Goal: Task Accomplishment & Management: Complete application form

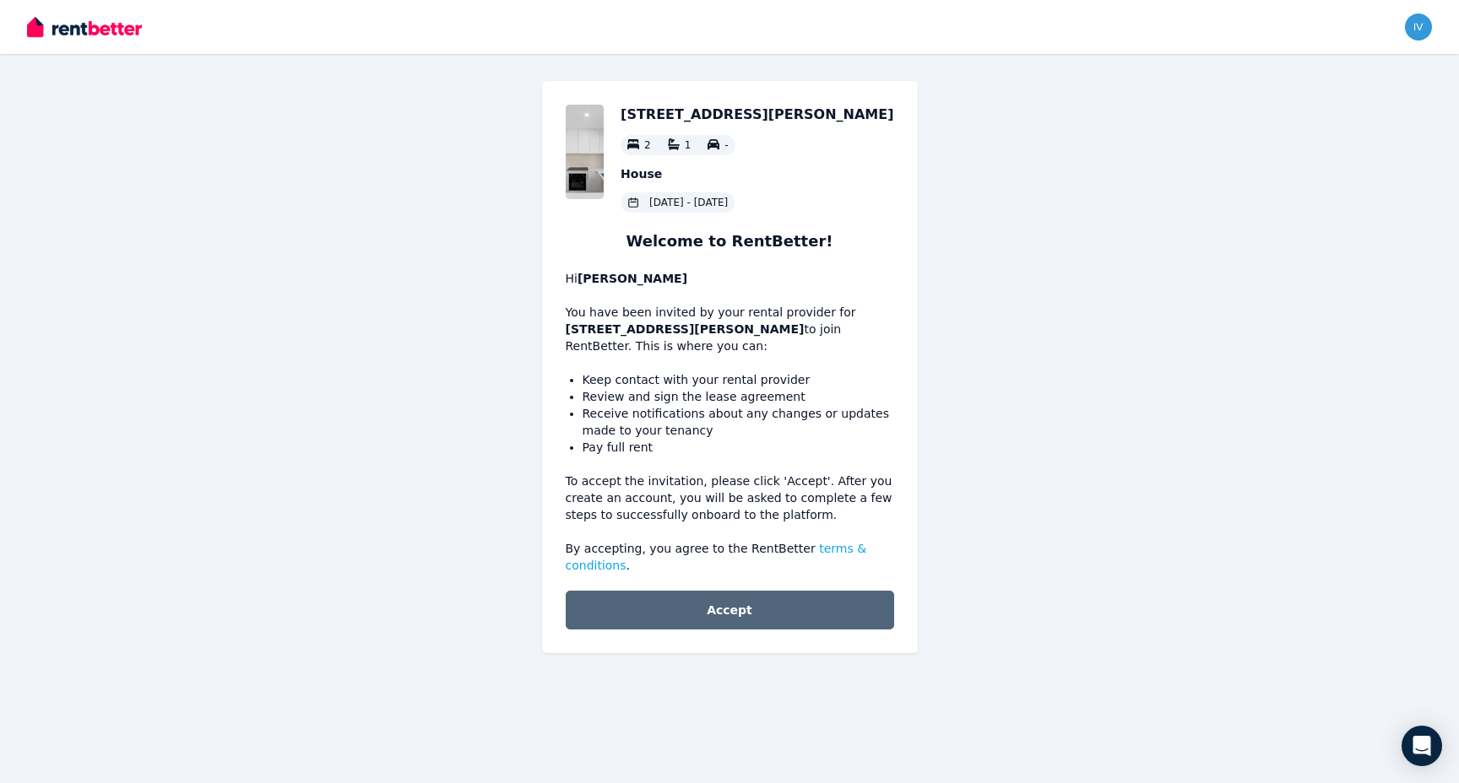
click at [714, 618] on button "Accept" at bounding box center [730, 610] width 328 height 39
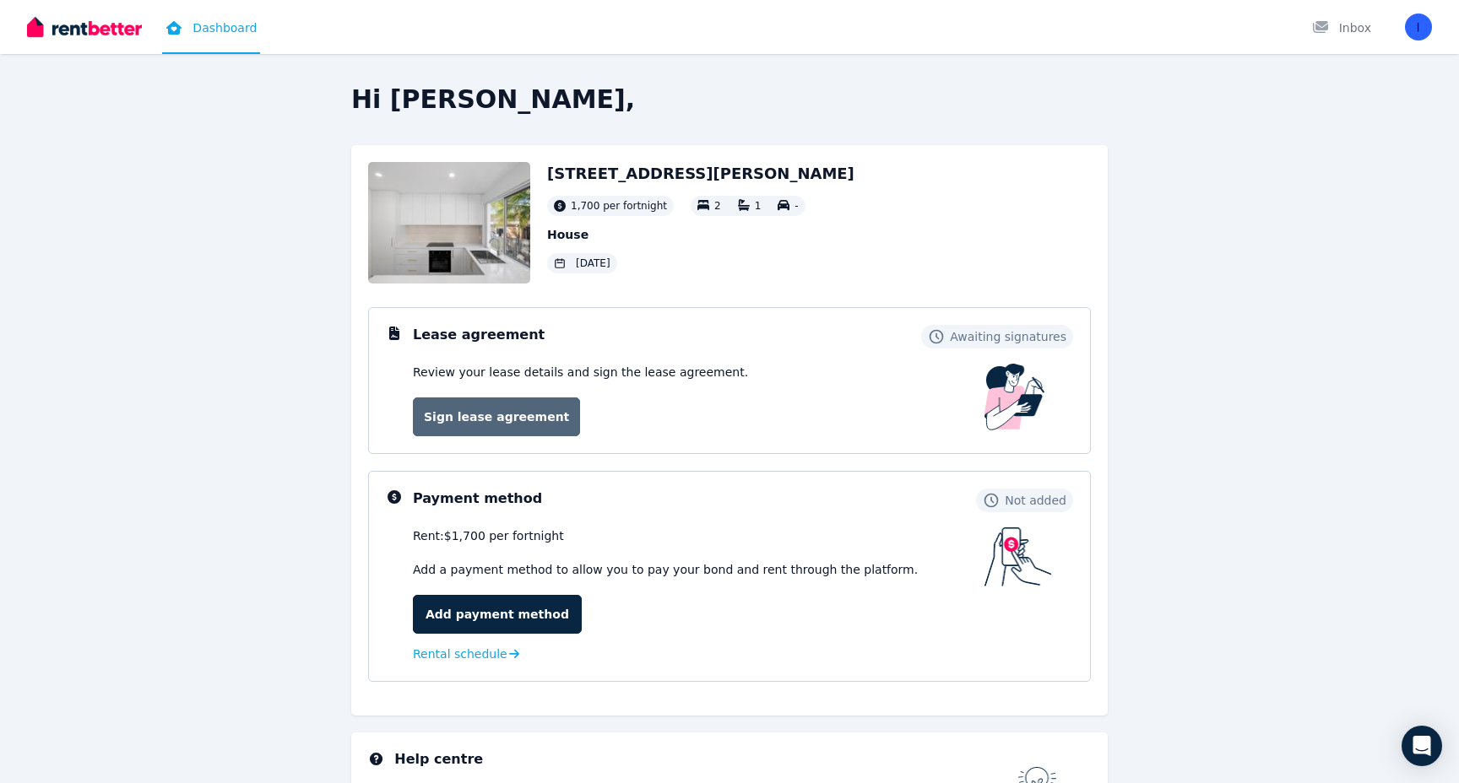
click at [479, 412] on link "Sign lease agreement" at bounding box center [496, 417] width 167 height 39
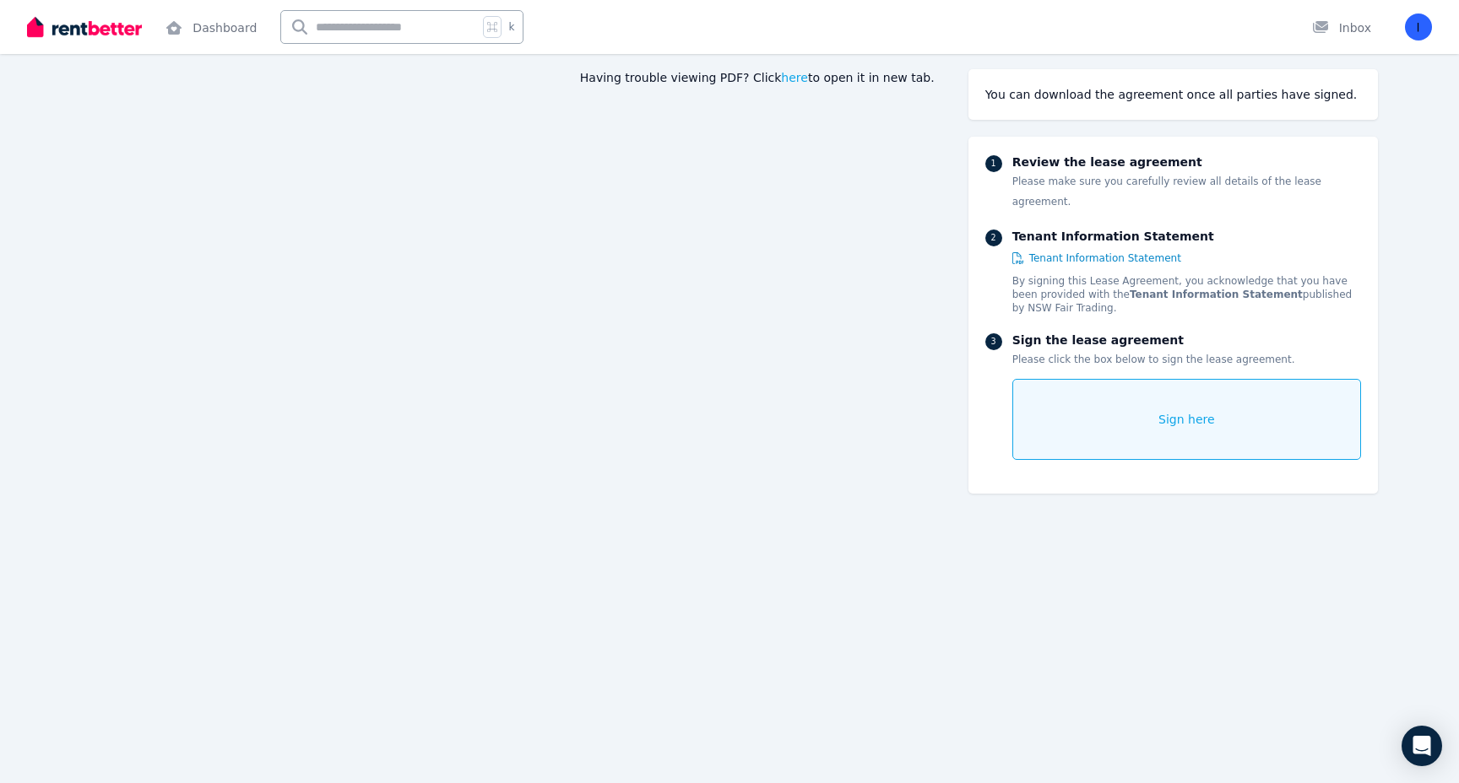
scroll to position [117, 0]
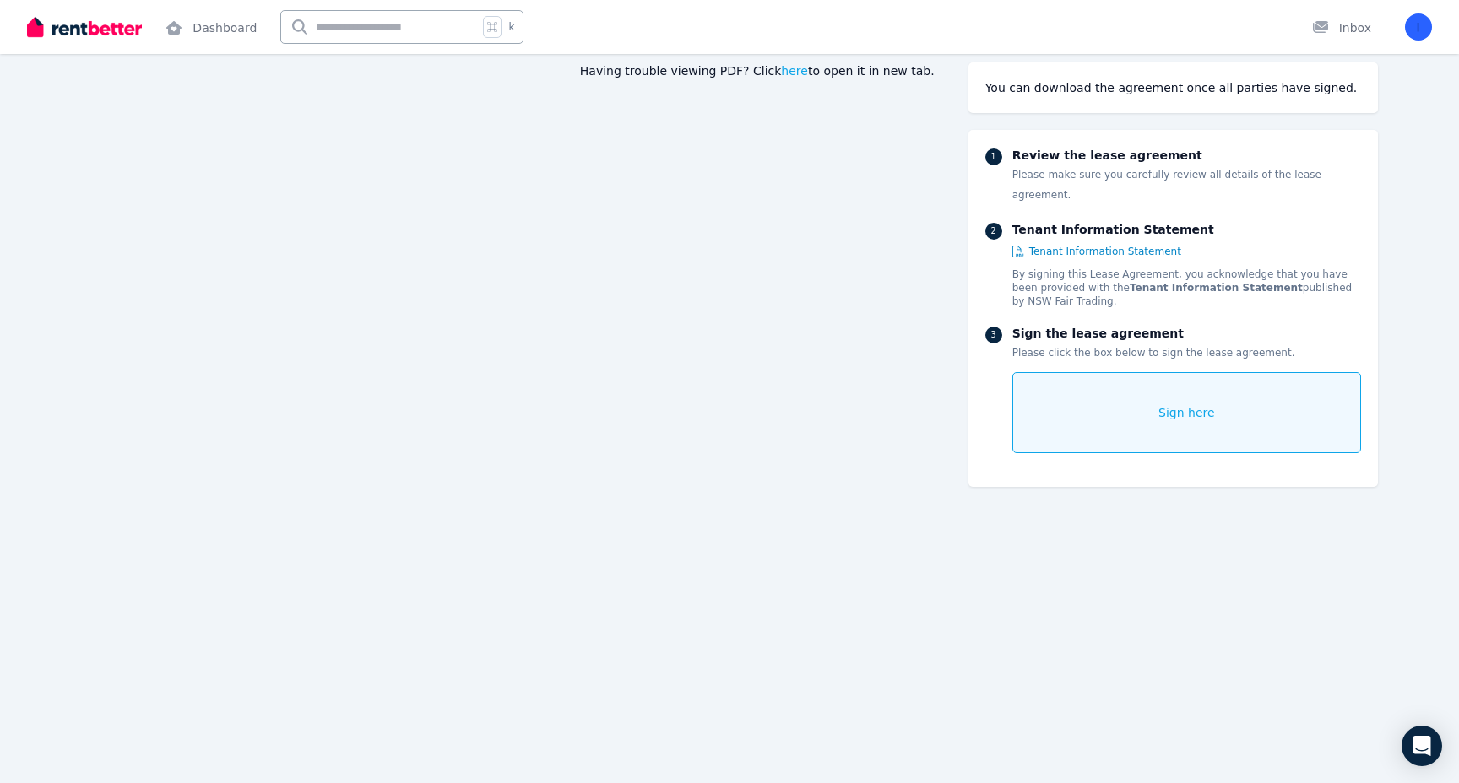
click at [1141, 403] on div "Sign here" at bounding box center [1186, 412] width 349 height 81
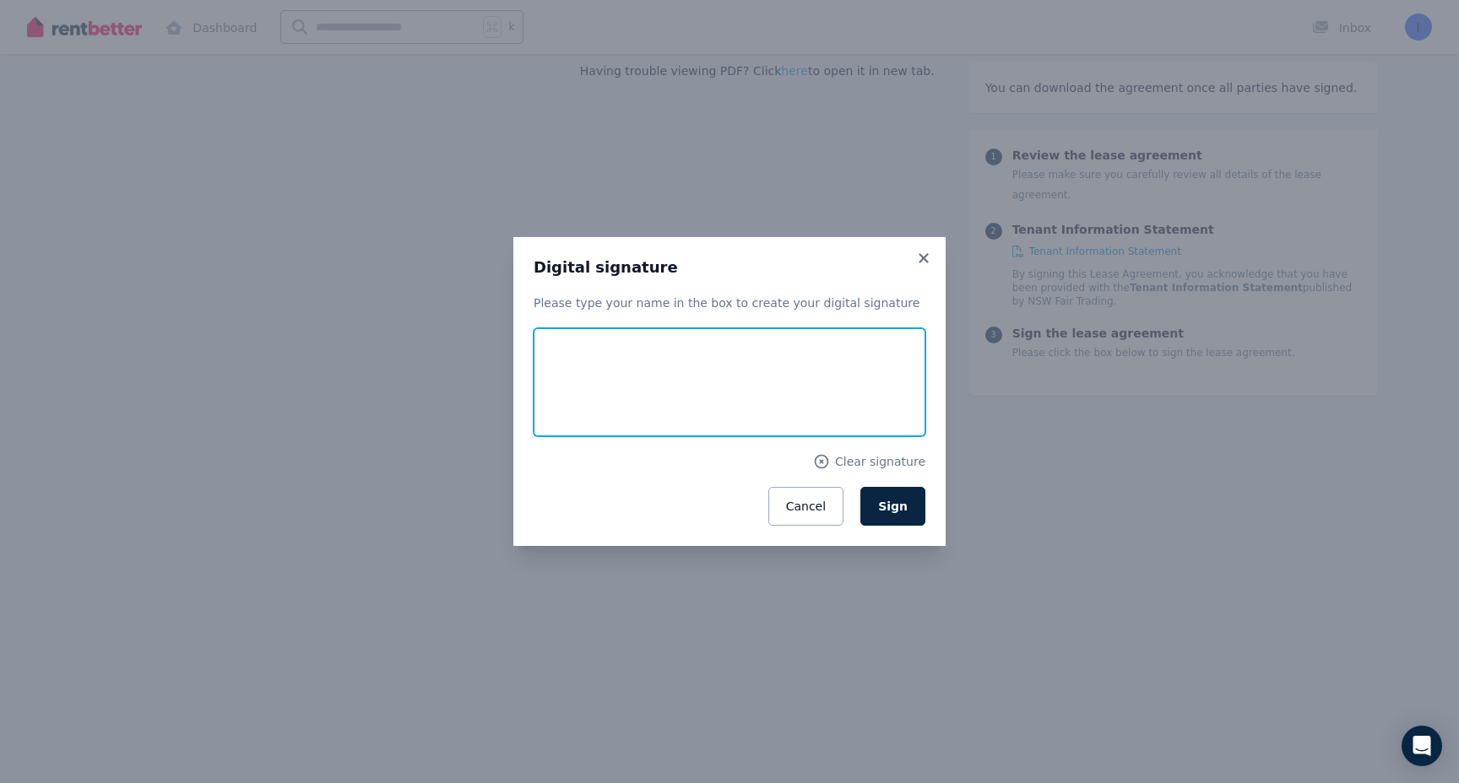
drag, startPoint x: 646, startPoint y: 412, endPoint x: 689, endPoint y: 340, distance: 83.7
click at [689, 340] on input "text" at bounding box center [730, 382] width 392 height 108
type input "**********"
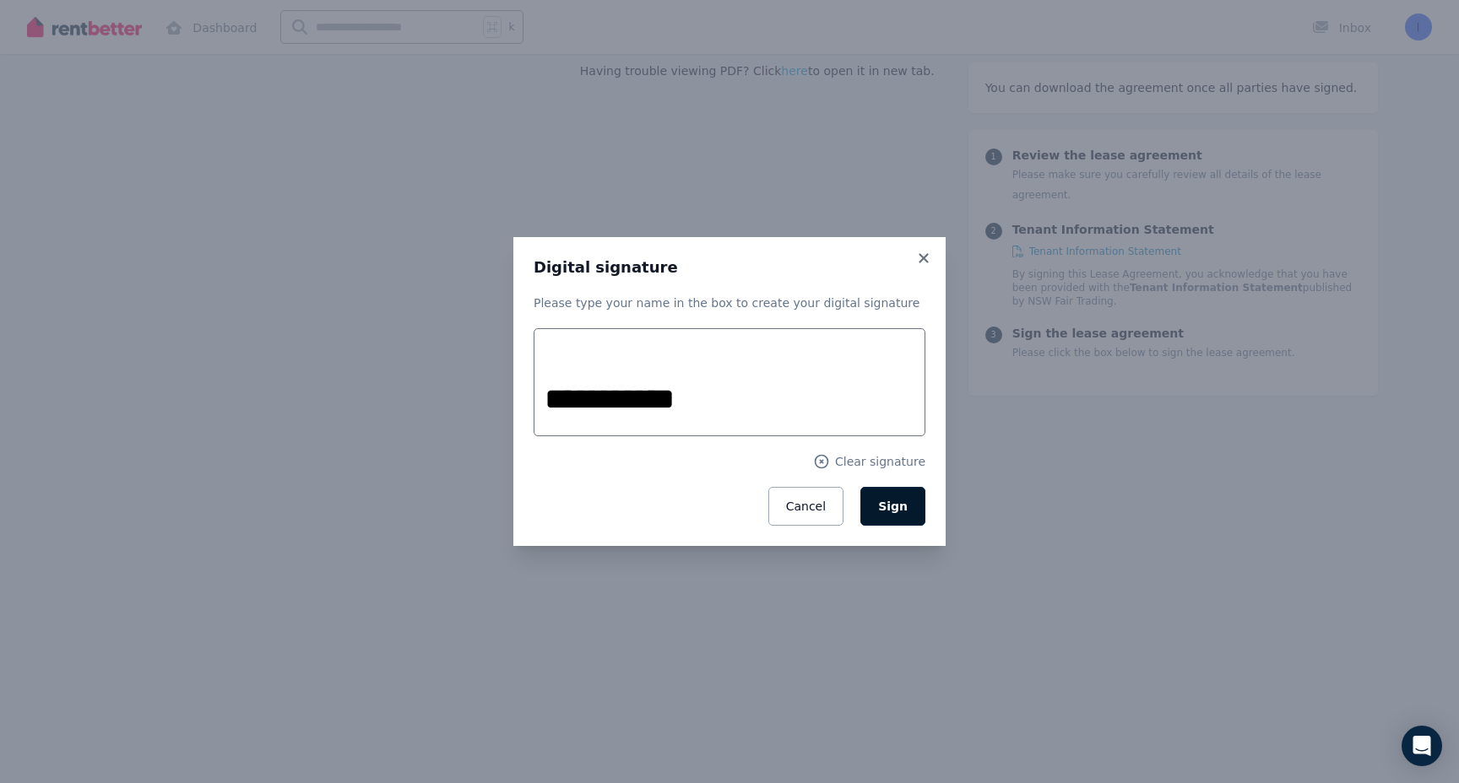
click at [904, 507] on span "Sign" at bounding box center [893, 507] width 30 height 14
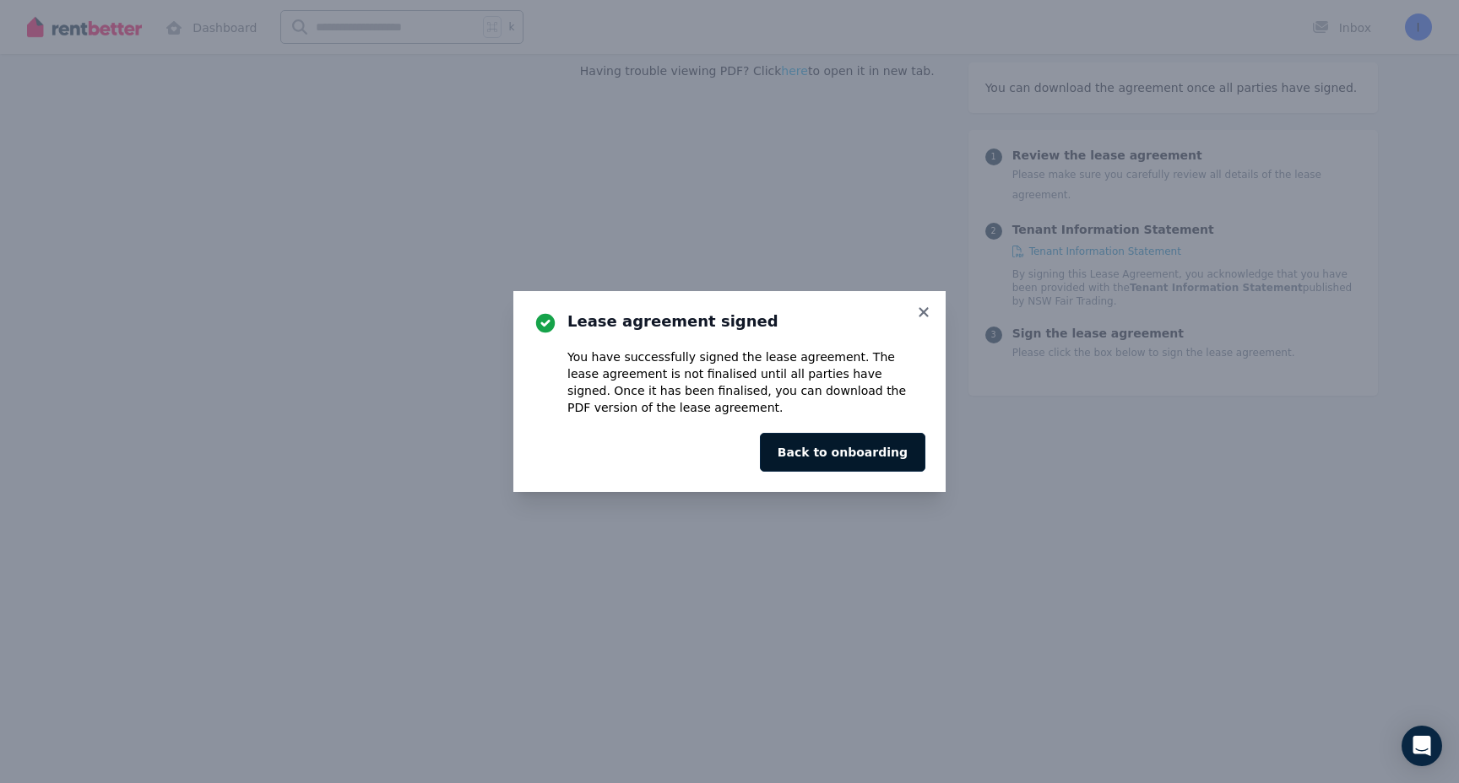
click at [879, 458] on button "Back to onboarding" at bounding box center [842, 452] width 165 height 39
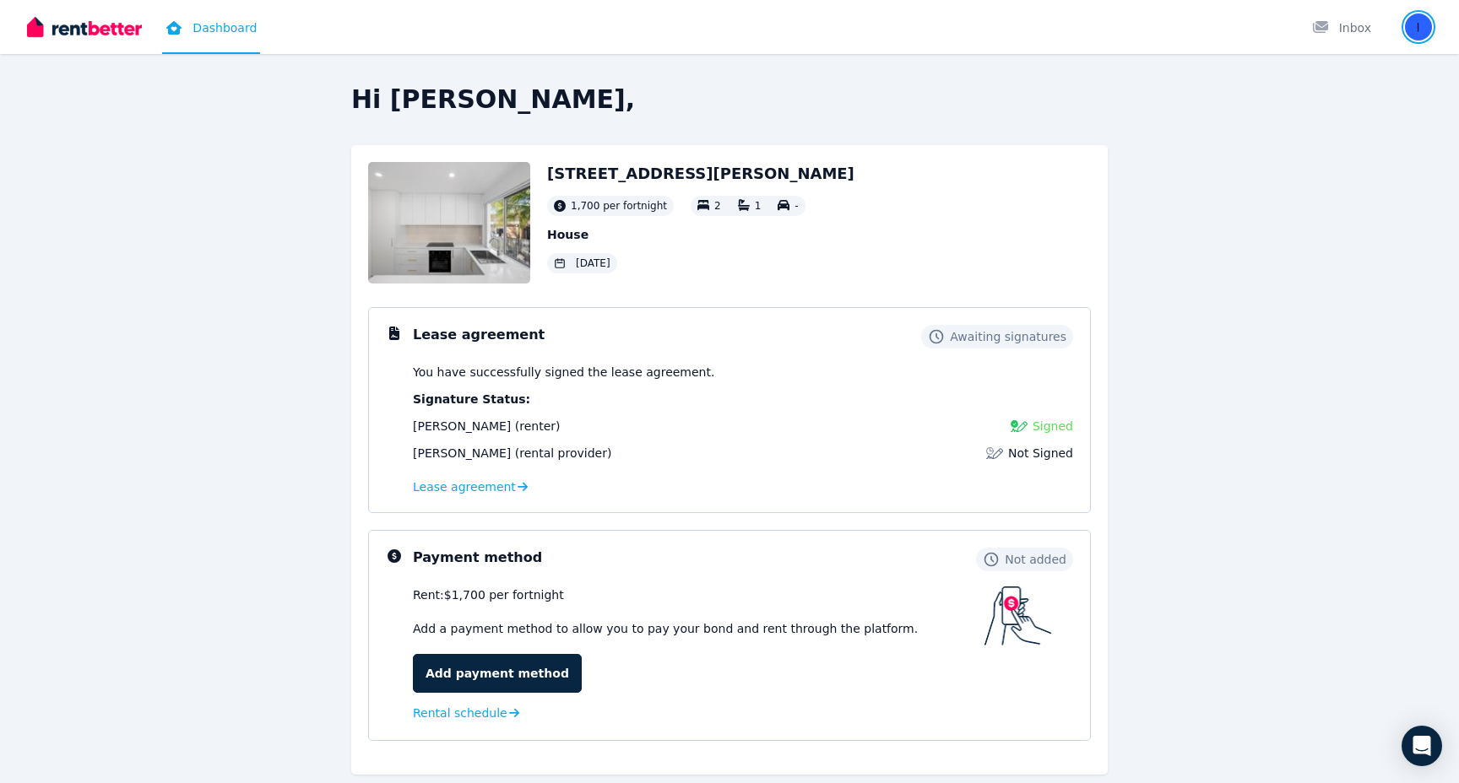
click at [1423, 30] on img "button" at bounding box center [1418, 27] width 27 height 27
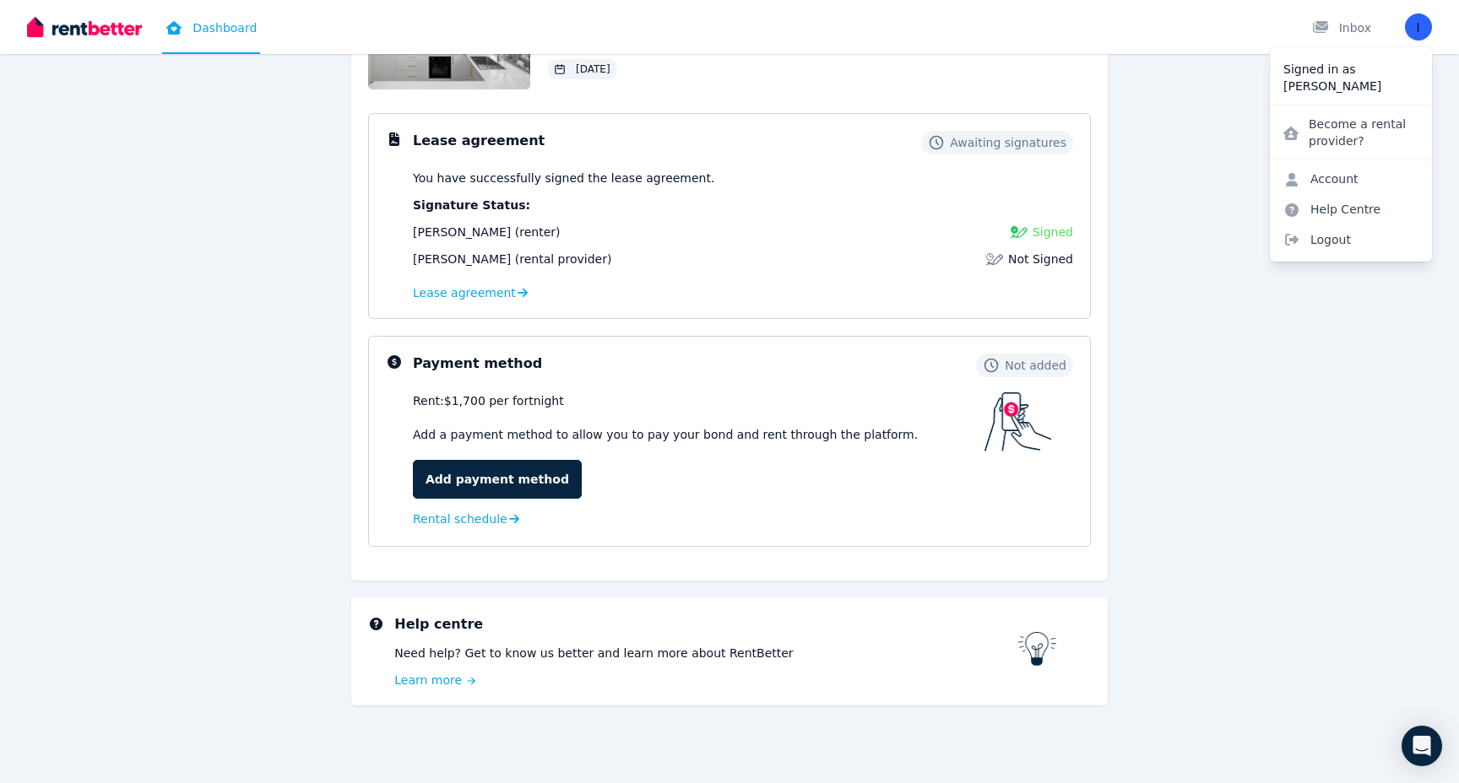
scroll to position [132, 0]
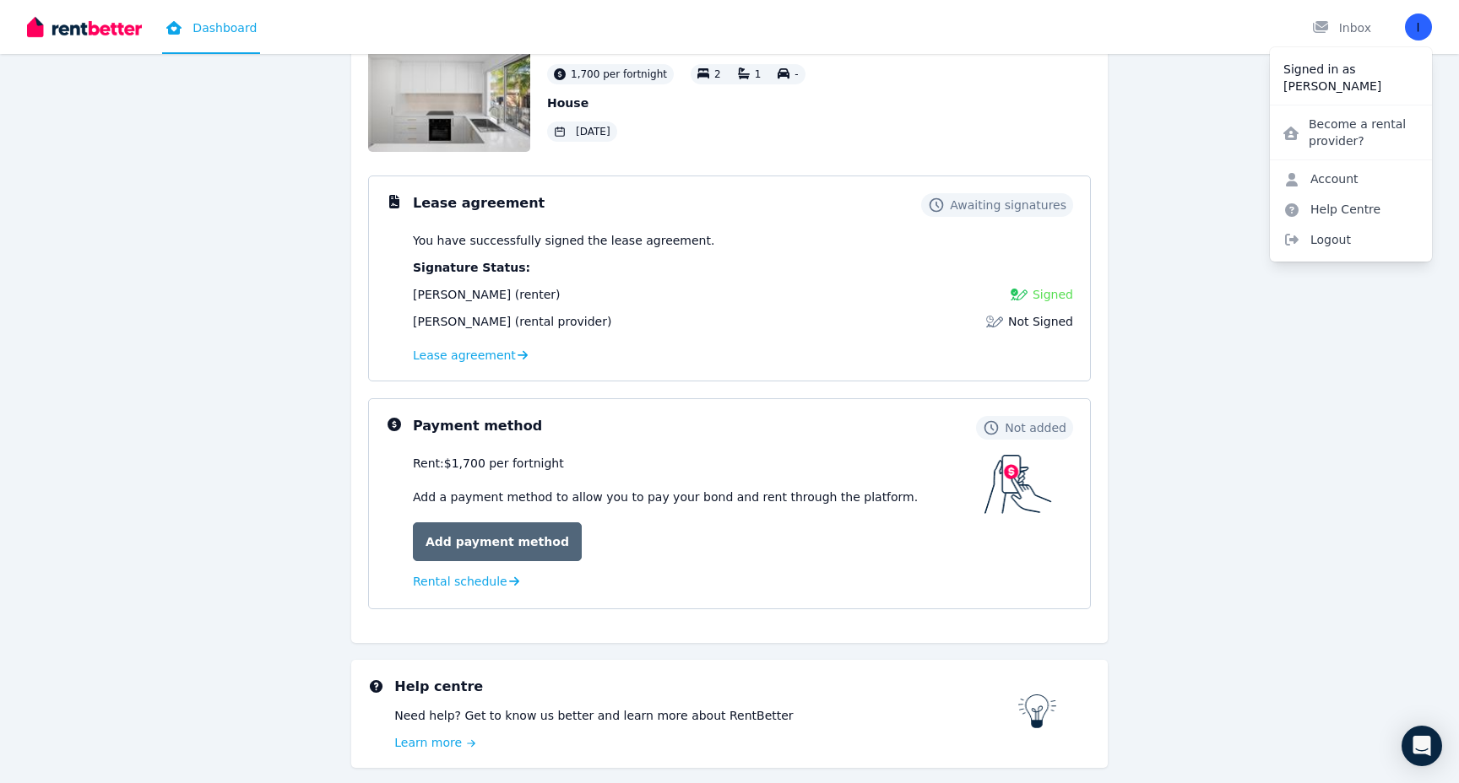
click at [512, 539] on link "Add payment method" at bounding box center [497, 542] width 169 height 39
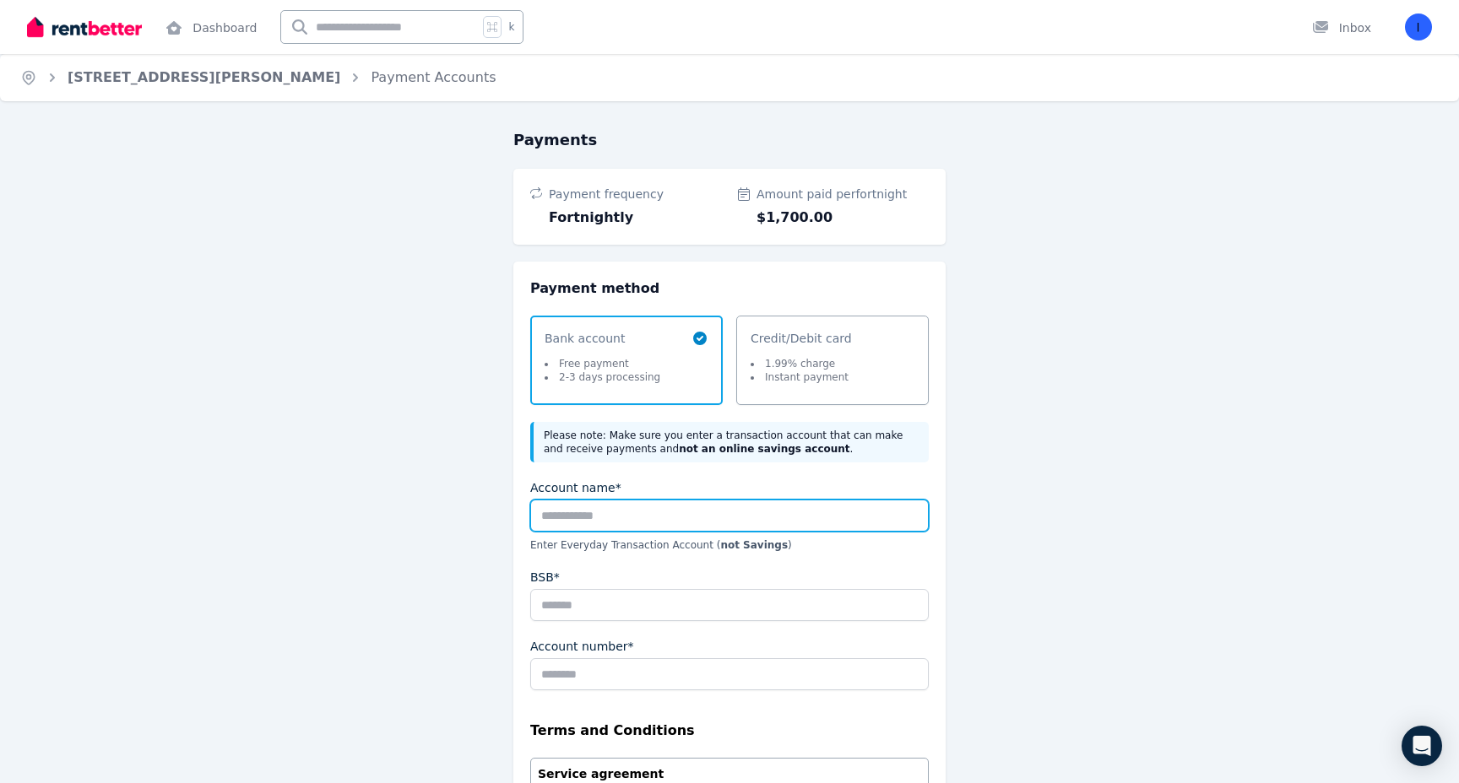
click at [673, 510] on input "Account name*" at bounding box center [729, 516] width 399 height 32
type input "**********"
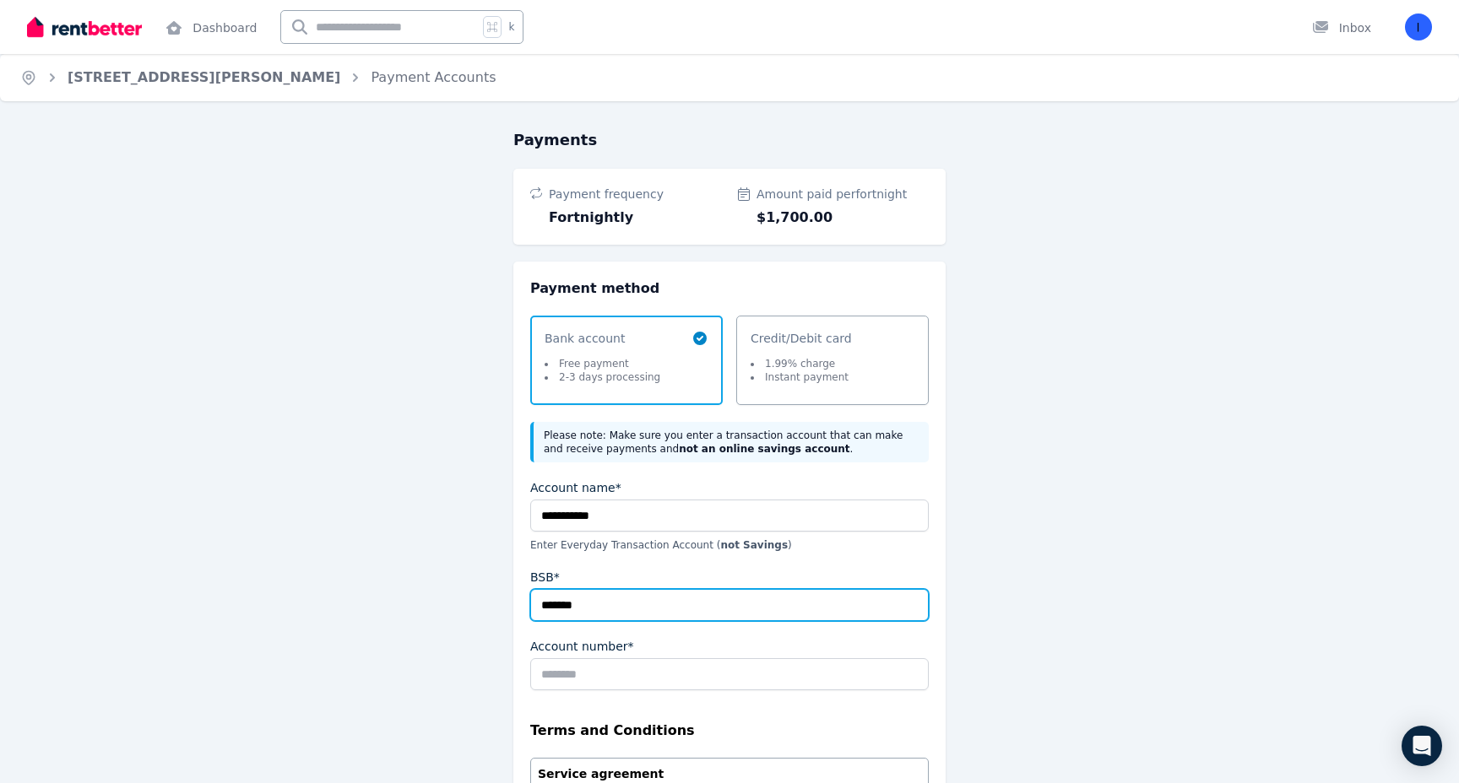
type input "*******"
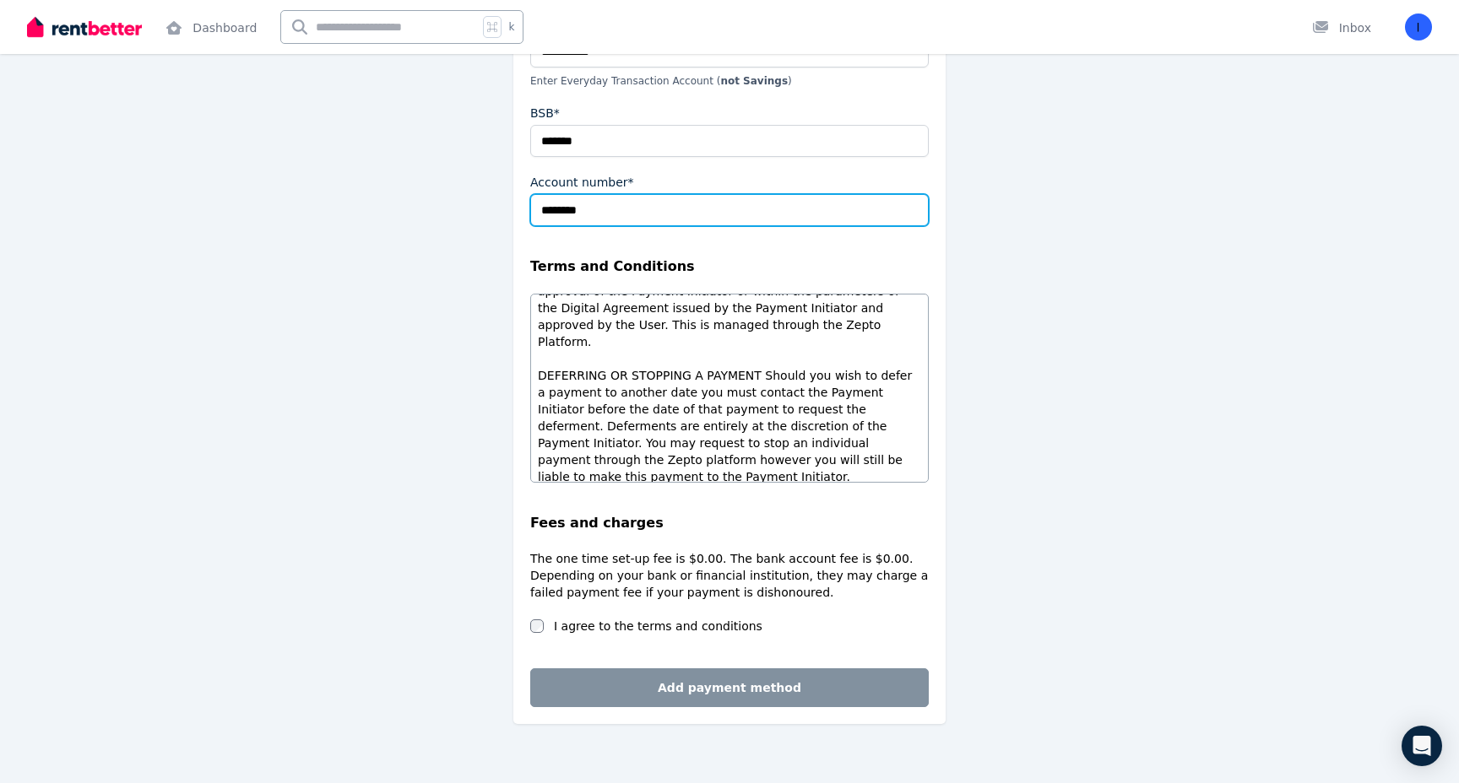
scroll to position [483, 0]
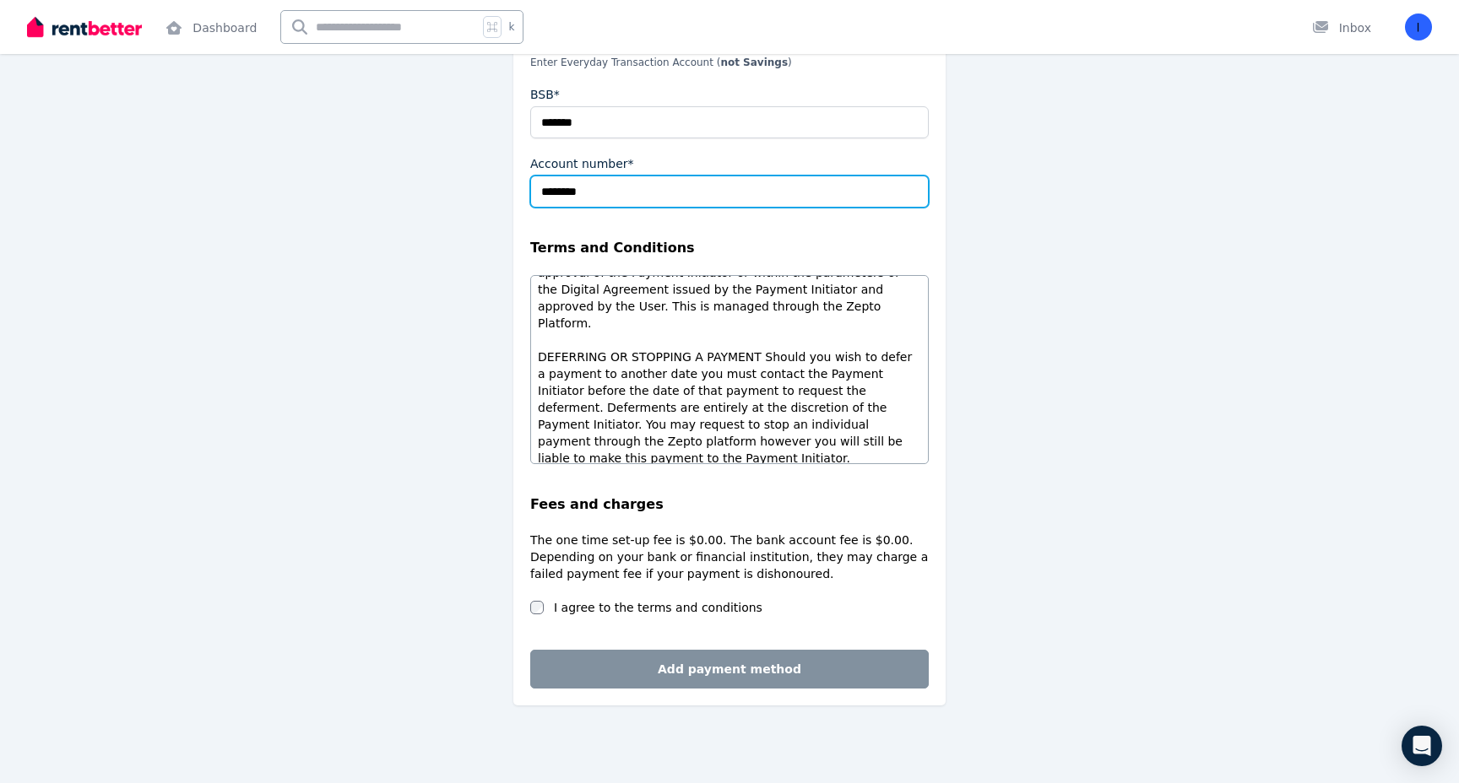
type input "********"
click at [658, 613] on label "I agree to the terms and conditions" at bounding box center [658, 607] width 209 height 17
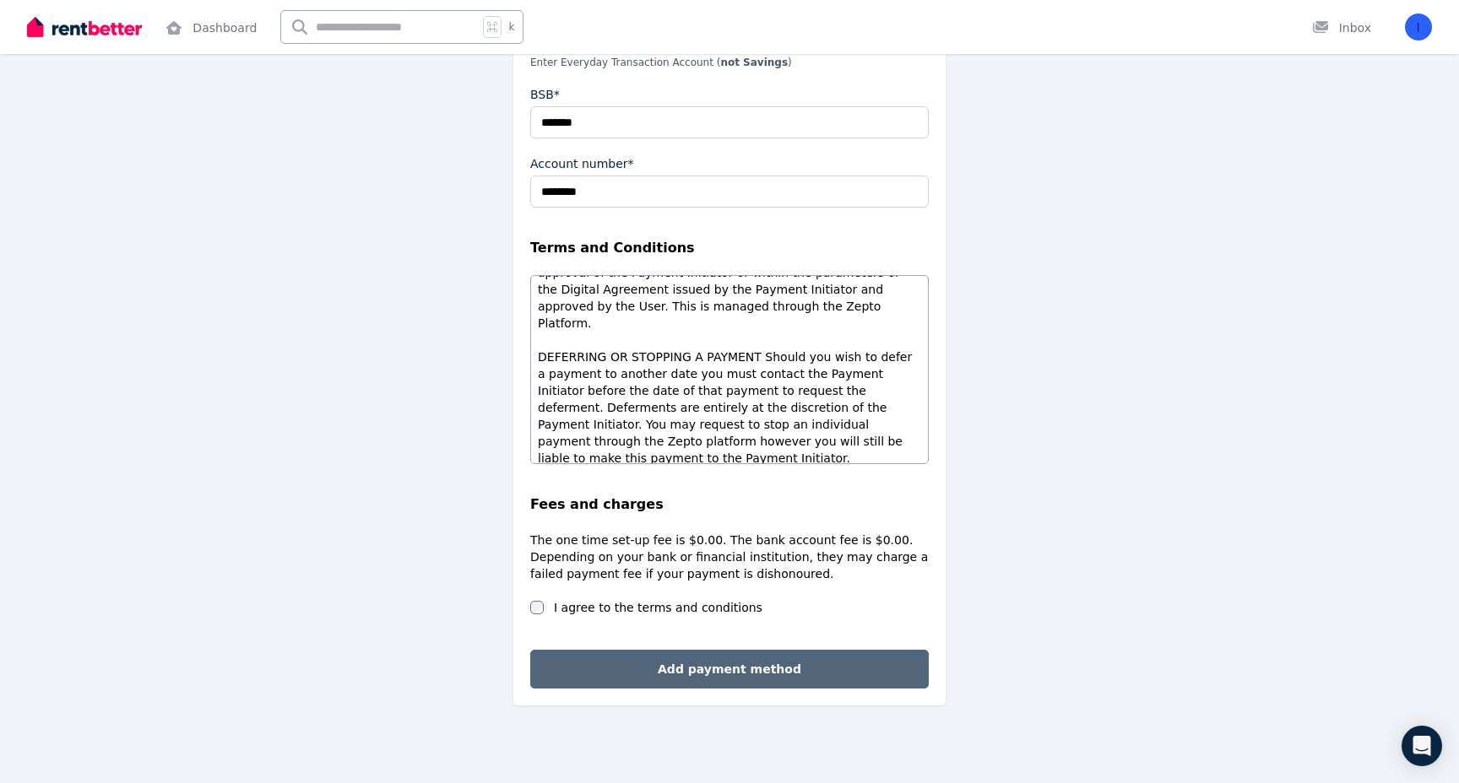
click at [705, 663] on button "Add payment method" at bounding box center [729, 669] width 399 height 39
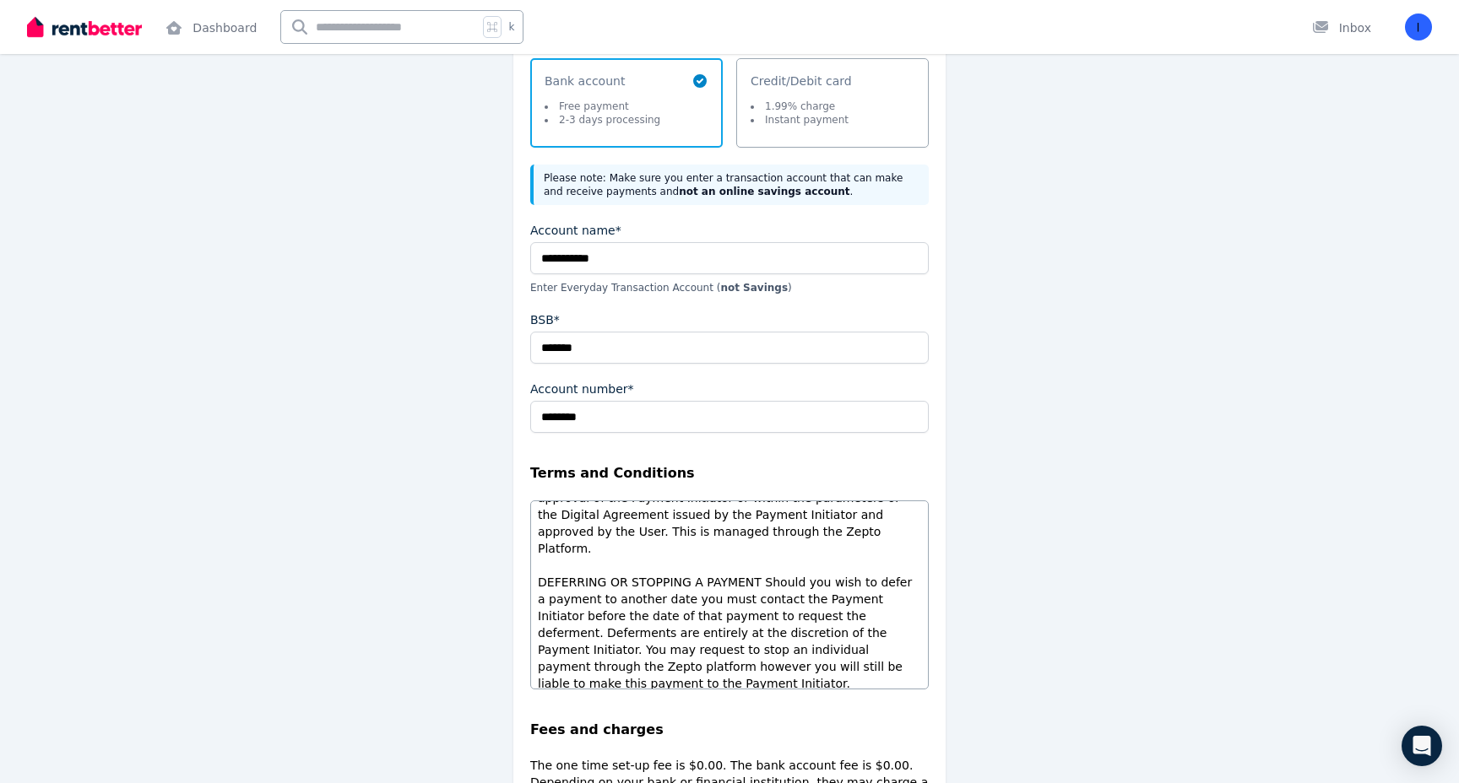
scroll to position [0, 0]
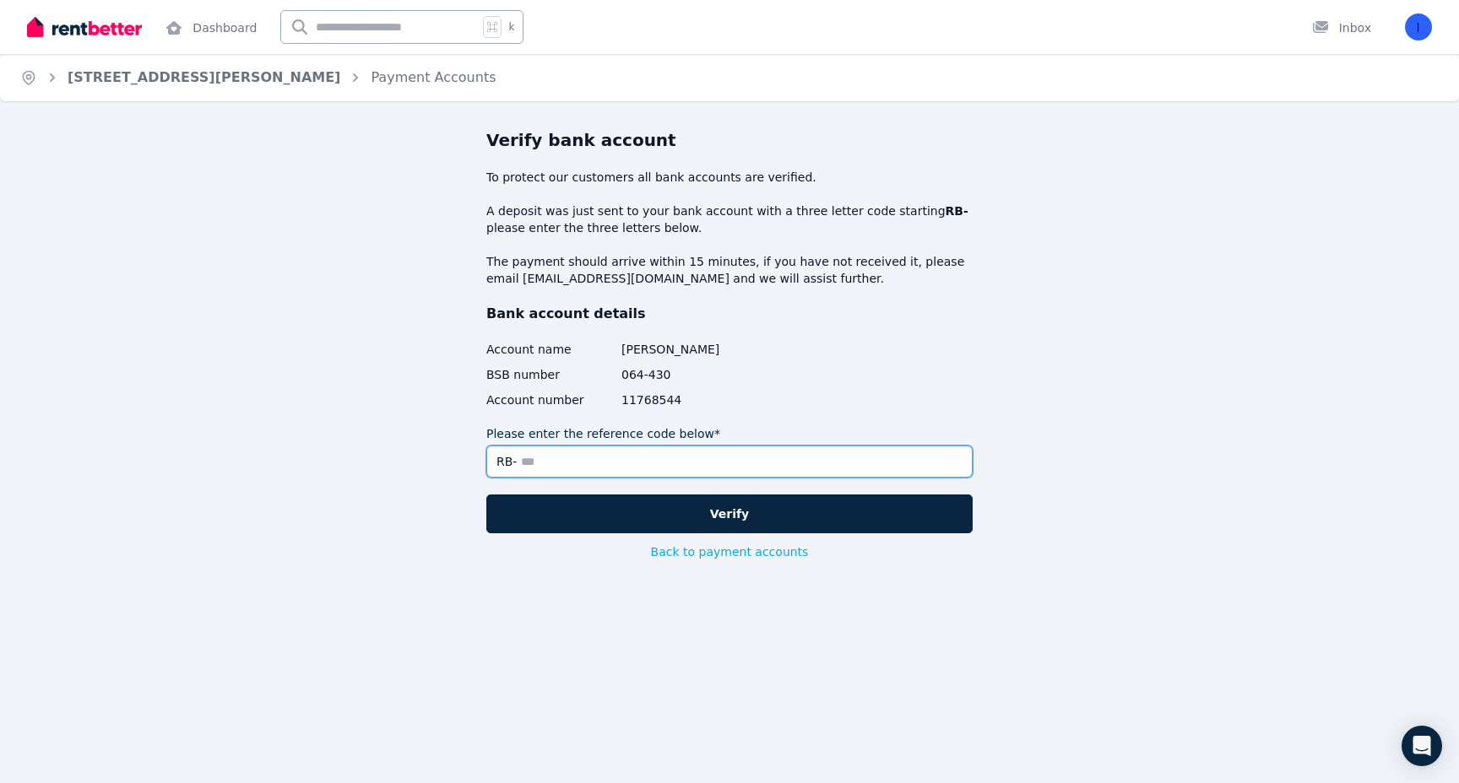
click at [681, 464] on input "Please enter the reference code below*" at bounding box center [729, 462] width 486 height 32
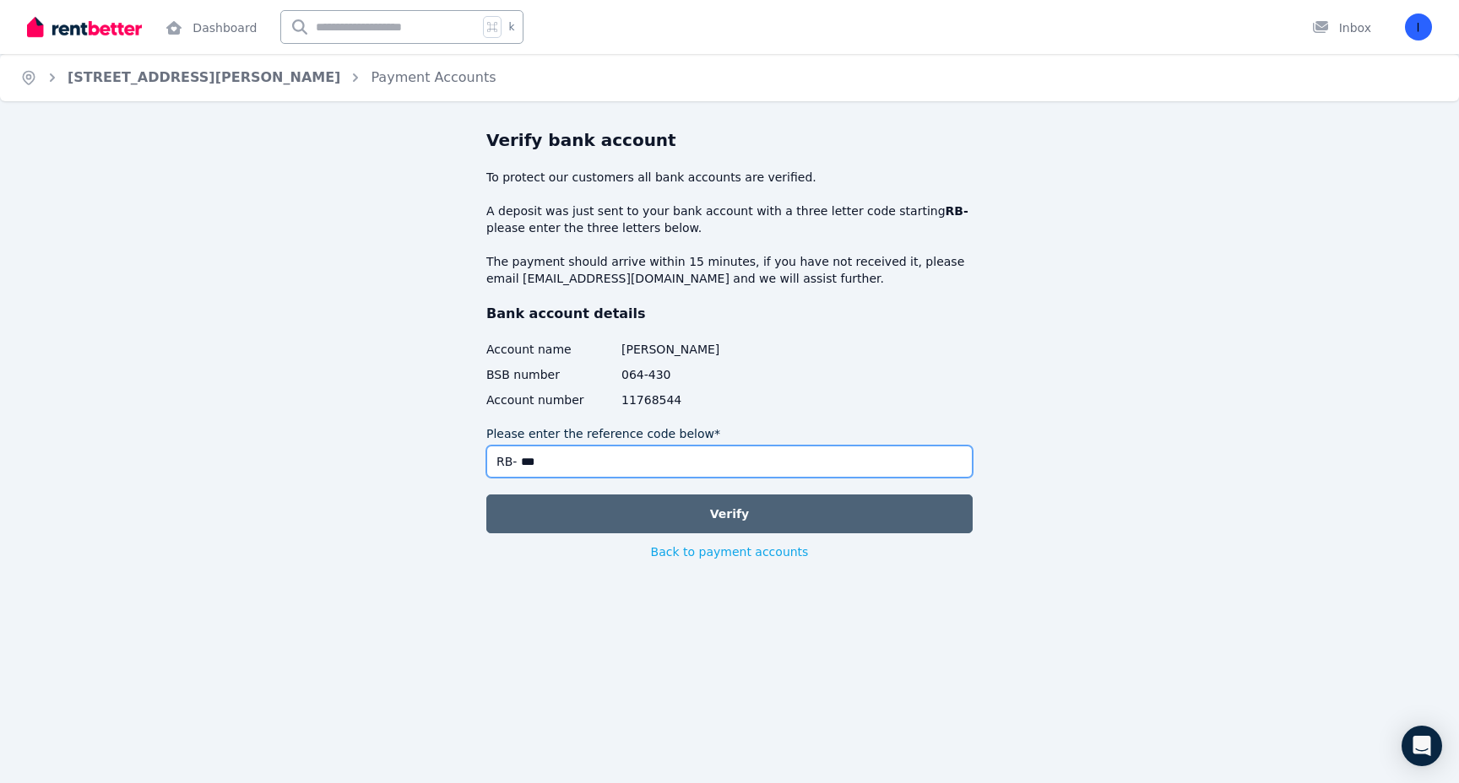
type input "***"
click at [784, 506] on button "Verify" at bounding box center [729, 514] width 486 height 39
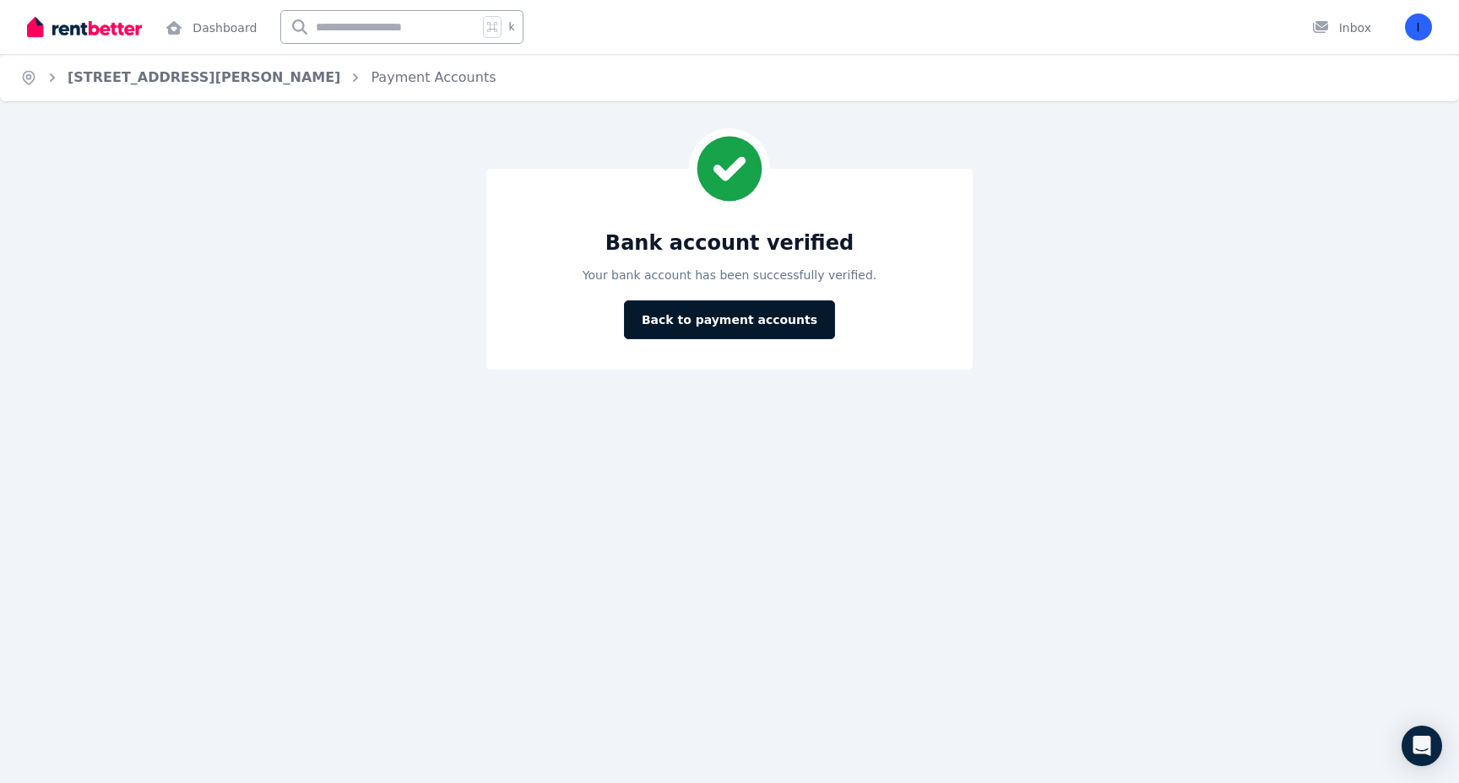
click at [788, 325] on button "Back to payment accounts" at bounding box center [729, 320] width 211 height 39
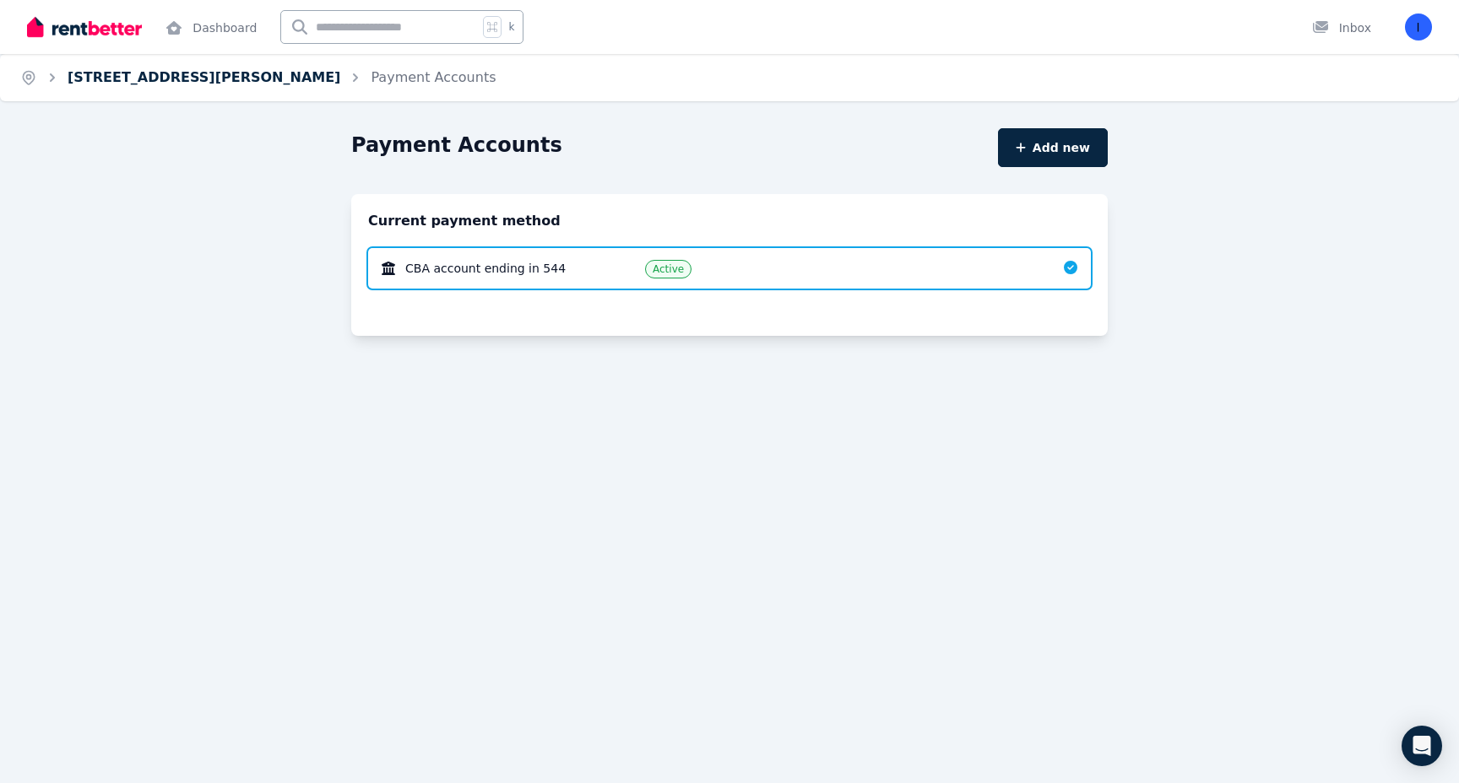
click at [205, 78] on link "[STREET_ADDRESS][PERSON_NAME]" at bounding box center [204, 77] width 273 height 16
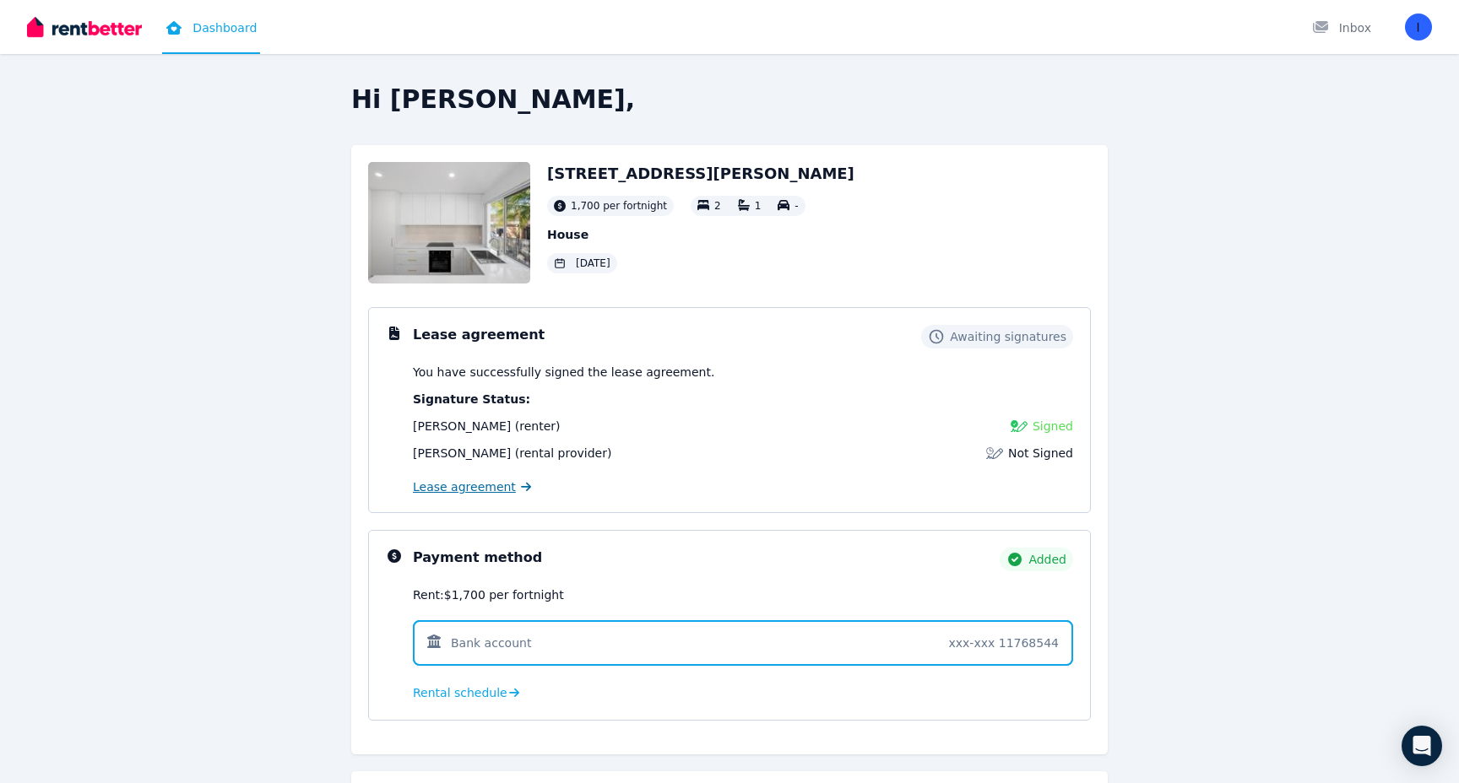
click at [478, 479] on span "Lease agreement" at bounding box center [464, 487] width 103 height 17
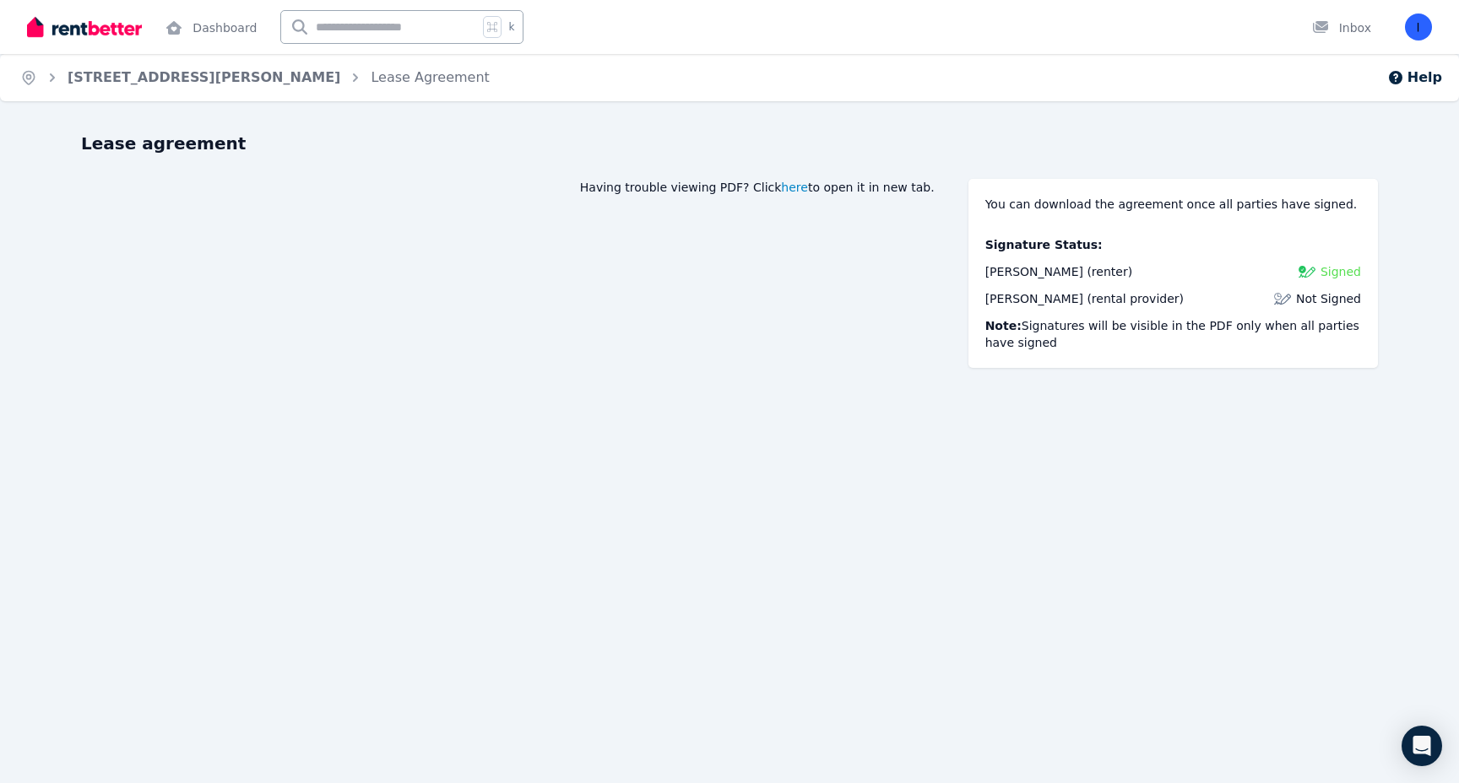
click at [808, 186] on span "here" at bounding box center [794, 187] width 27 height 17
